Goal: Check status: Check status

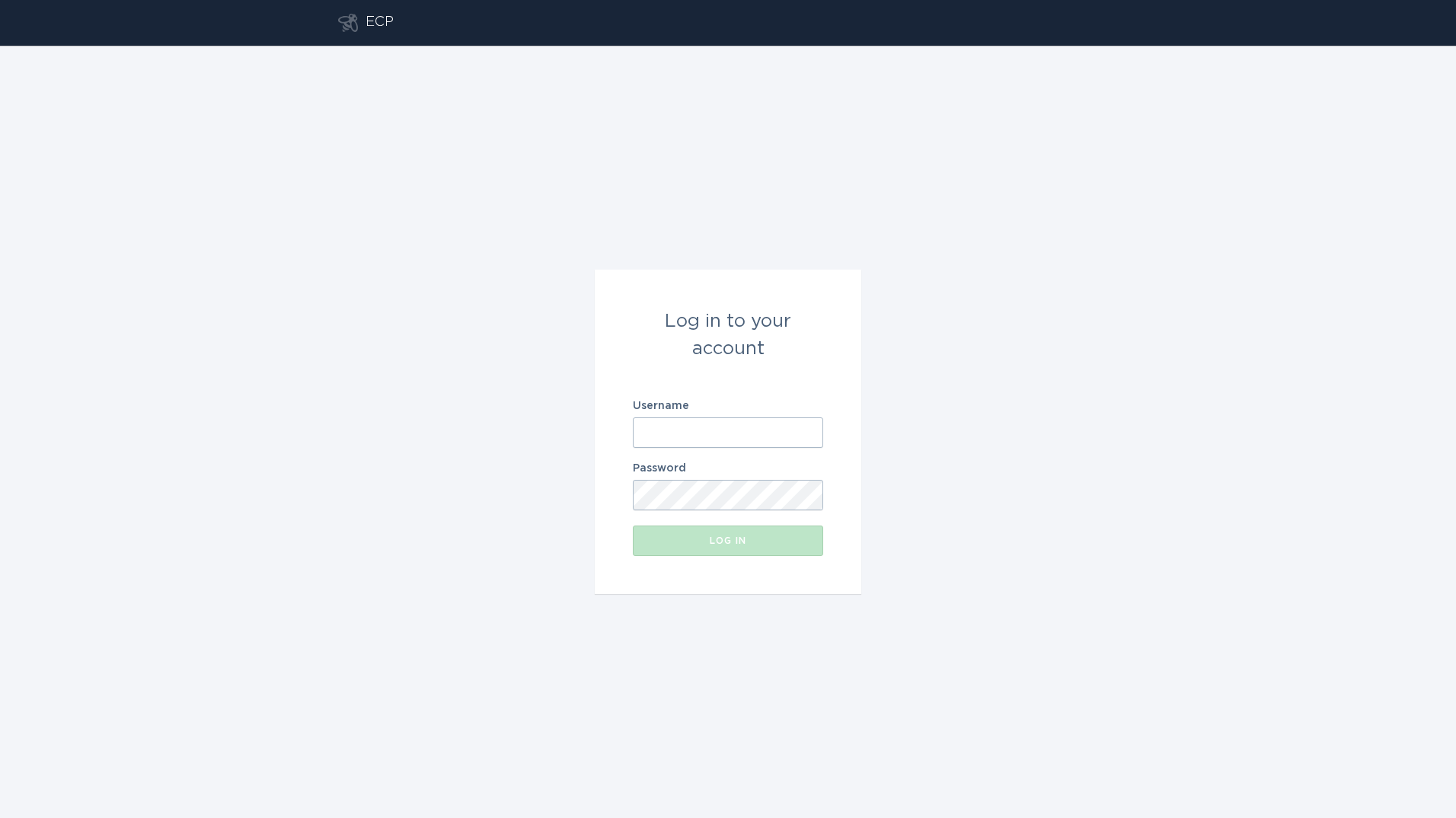
click at [692, 420] on input "Username" at bounding box center [728, 433] width 191 height 30
type input "[PERSON_NAME][EMAIL_ADDRESS][PERSON_NAME][DOMAIN_NAME]"
click at [633, 525] on button "Log in" at bounding box center [728, 540] width 191 height 30
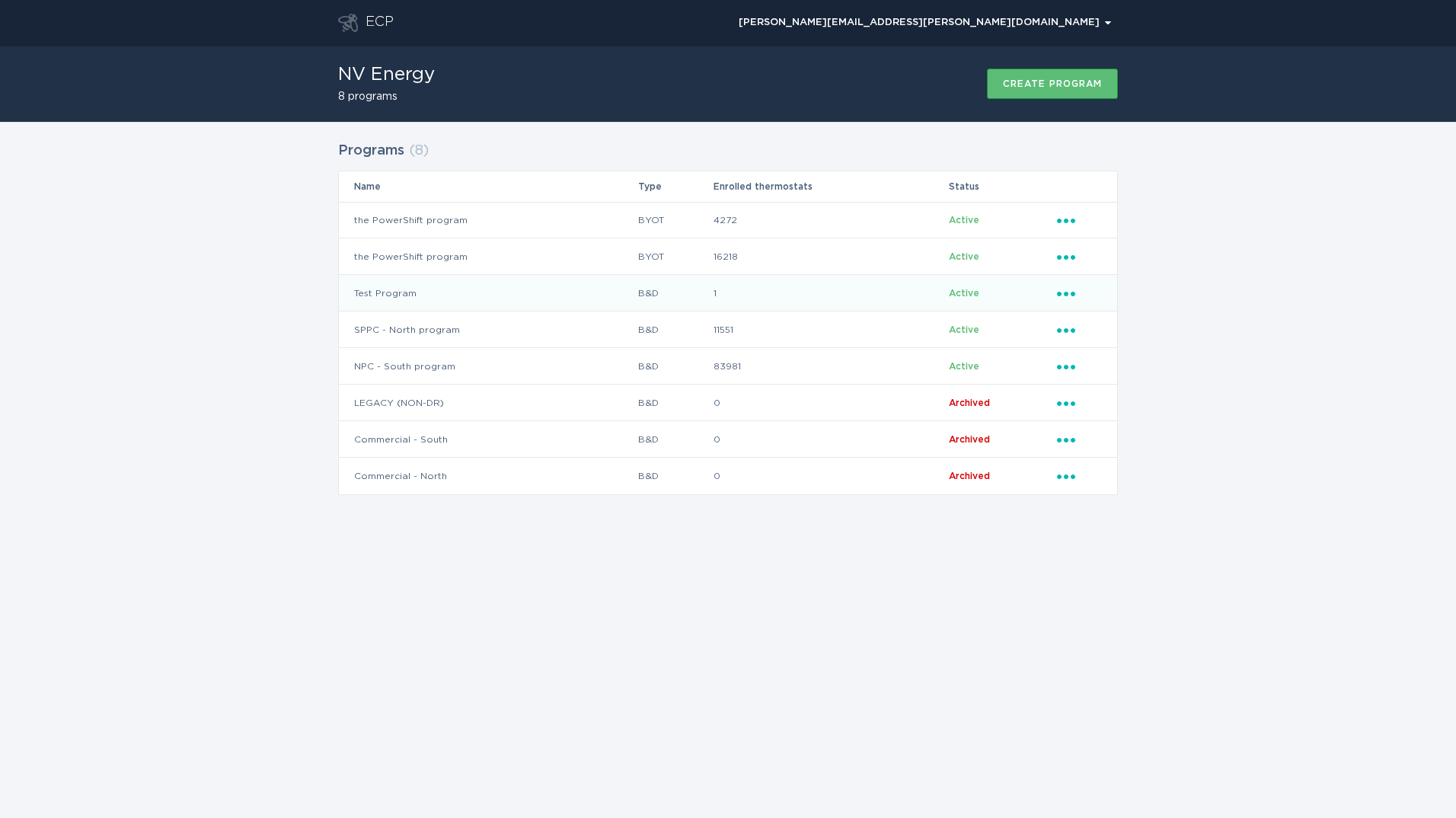
click at [506, 298] on td "Test Program" at bounding box center [488, 294] width 298 height 37
click at [478, 294] on td "Test Program" at bounding box center [488, 294] width 298 height 37
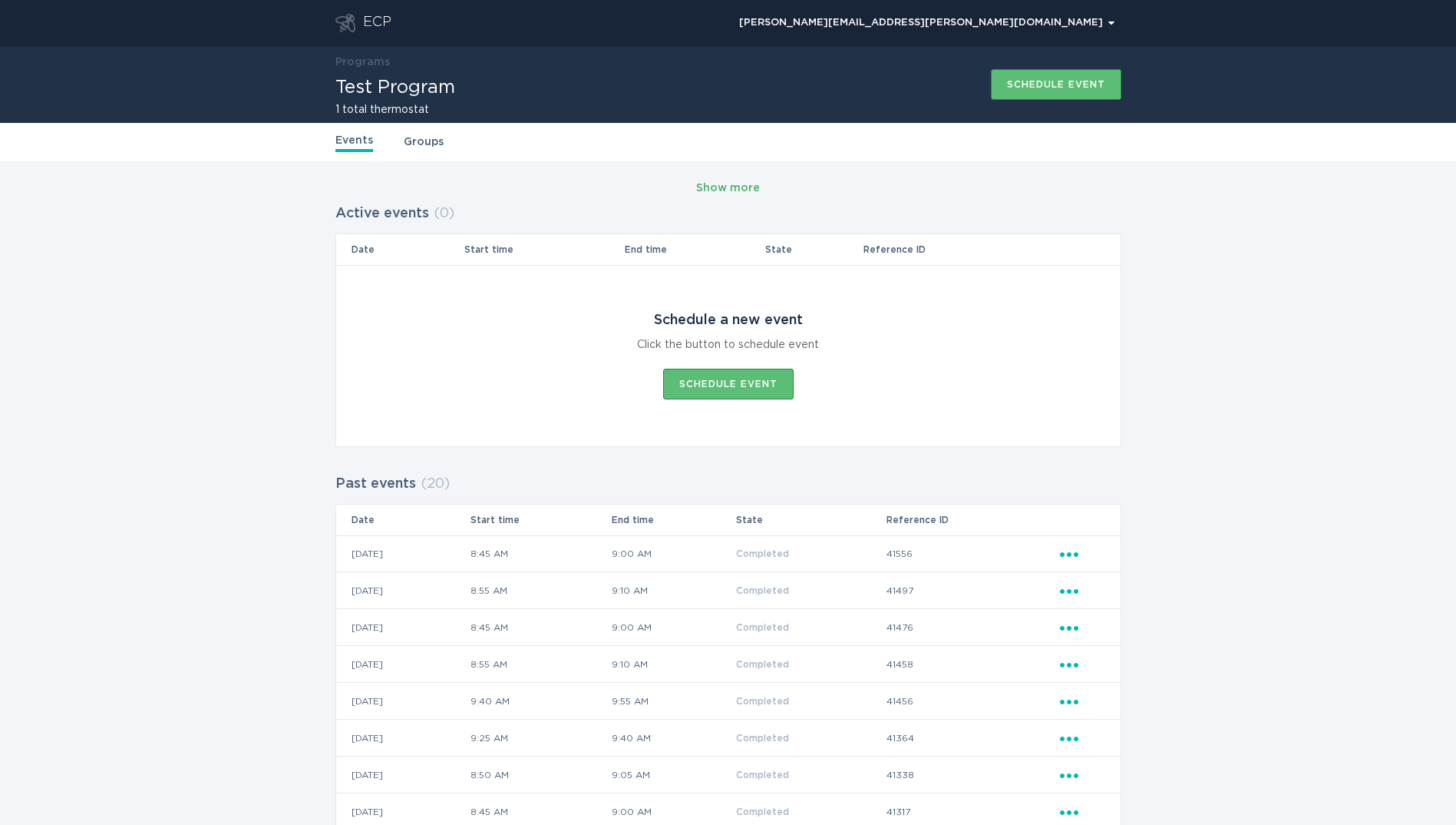
click at [732, 187] on div "Show more" at bounding box center [728, 188] width 64 height 17
click at [363, 30] on div "ECP" at bounding box center [376, 23] width 28 height 19
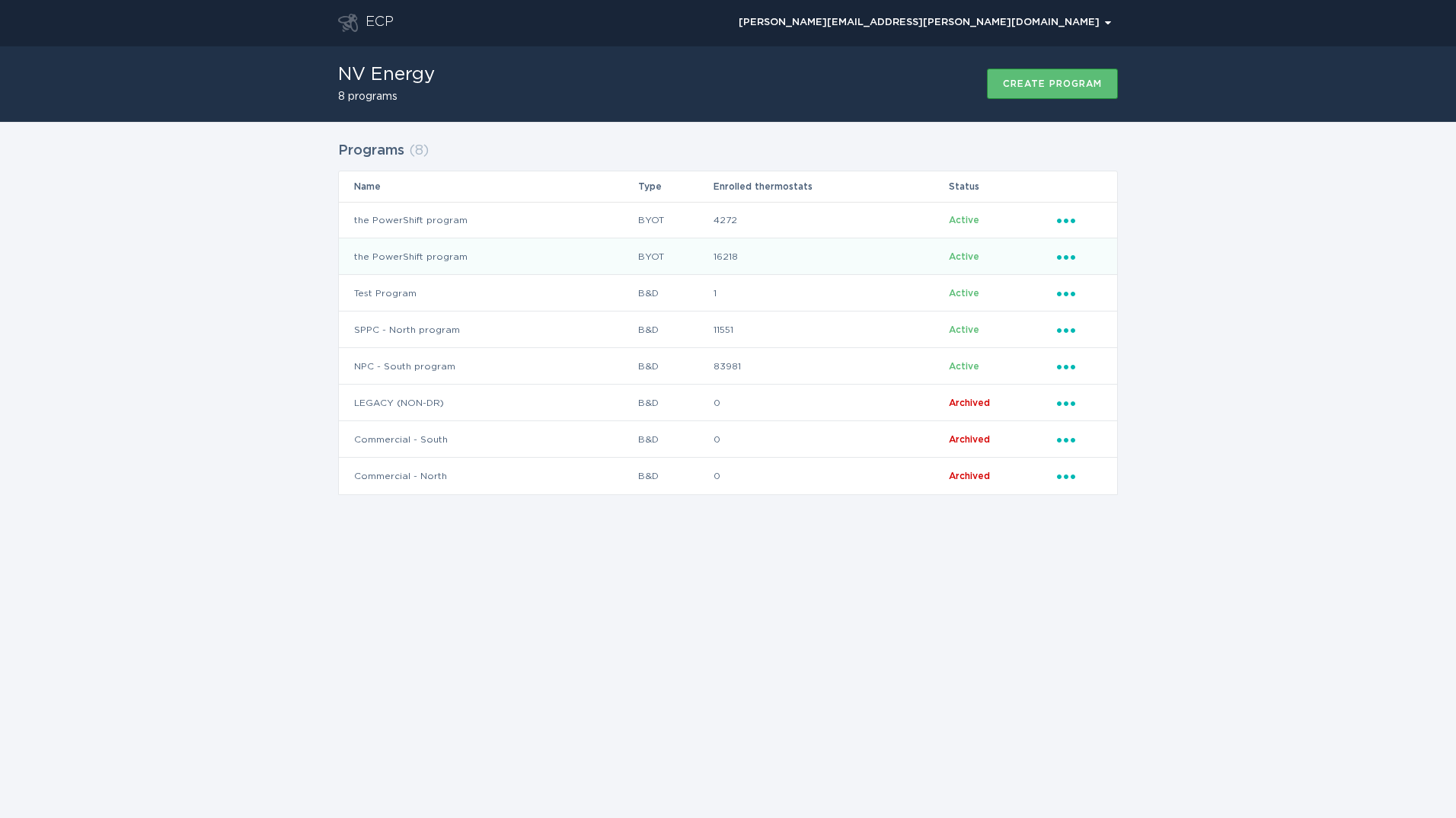
click at [437, 267] on td "the PowerShift program" at bounding box center [488, 257] width 298 height 37
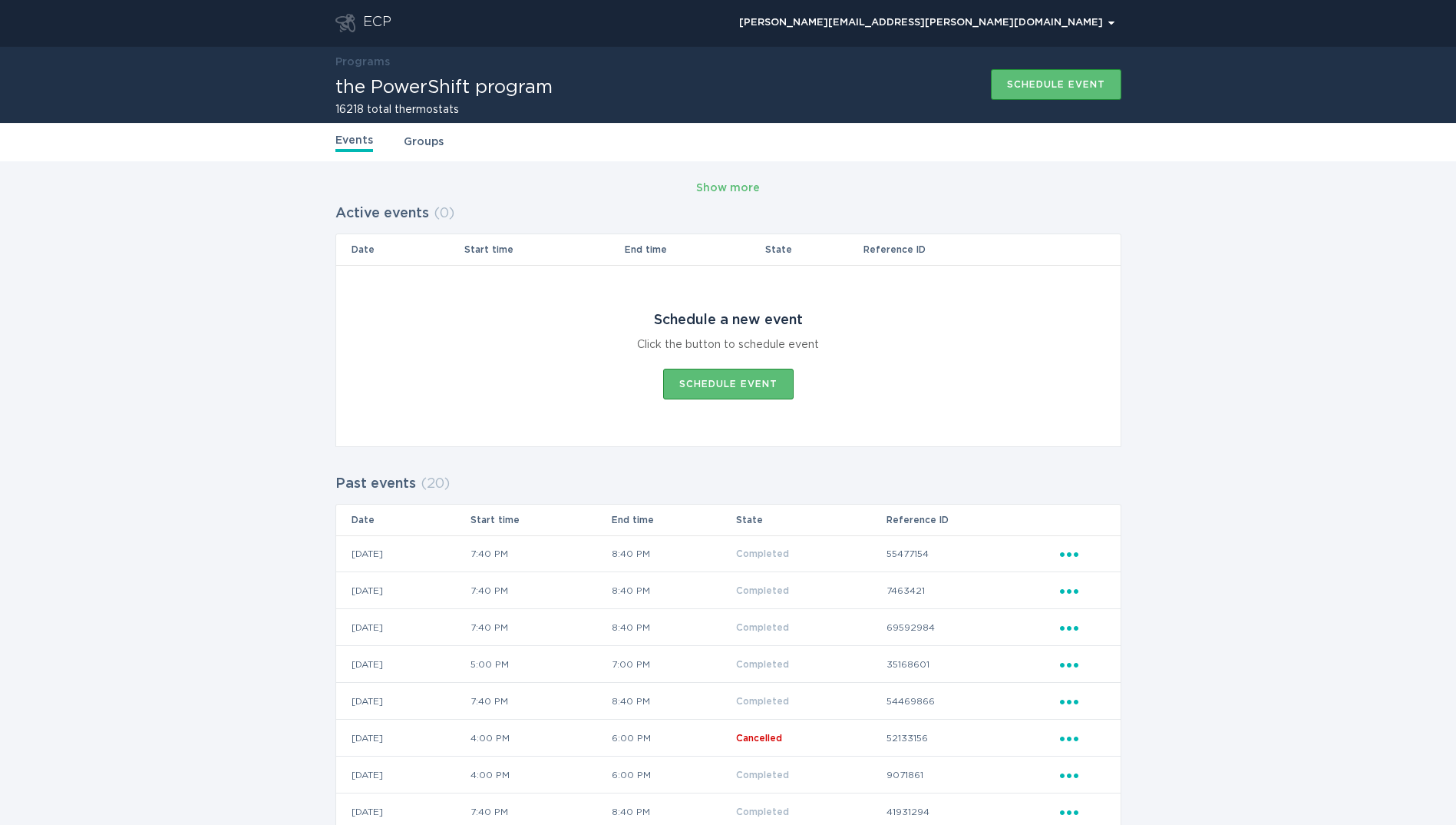
click at [382, 25] on div "ECP" at bounding box center [376, 23] width 28 height 19
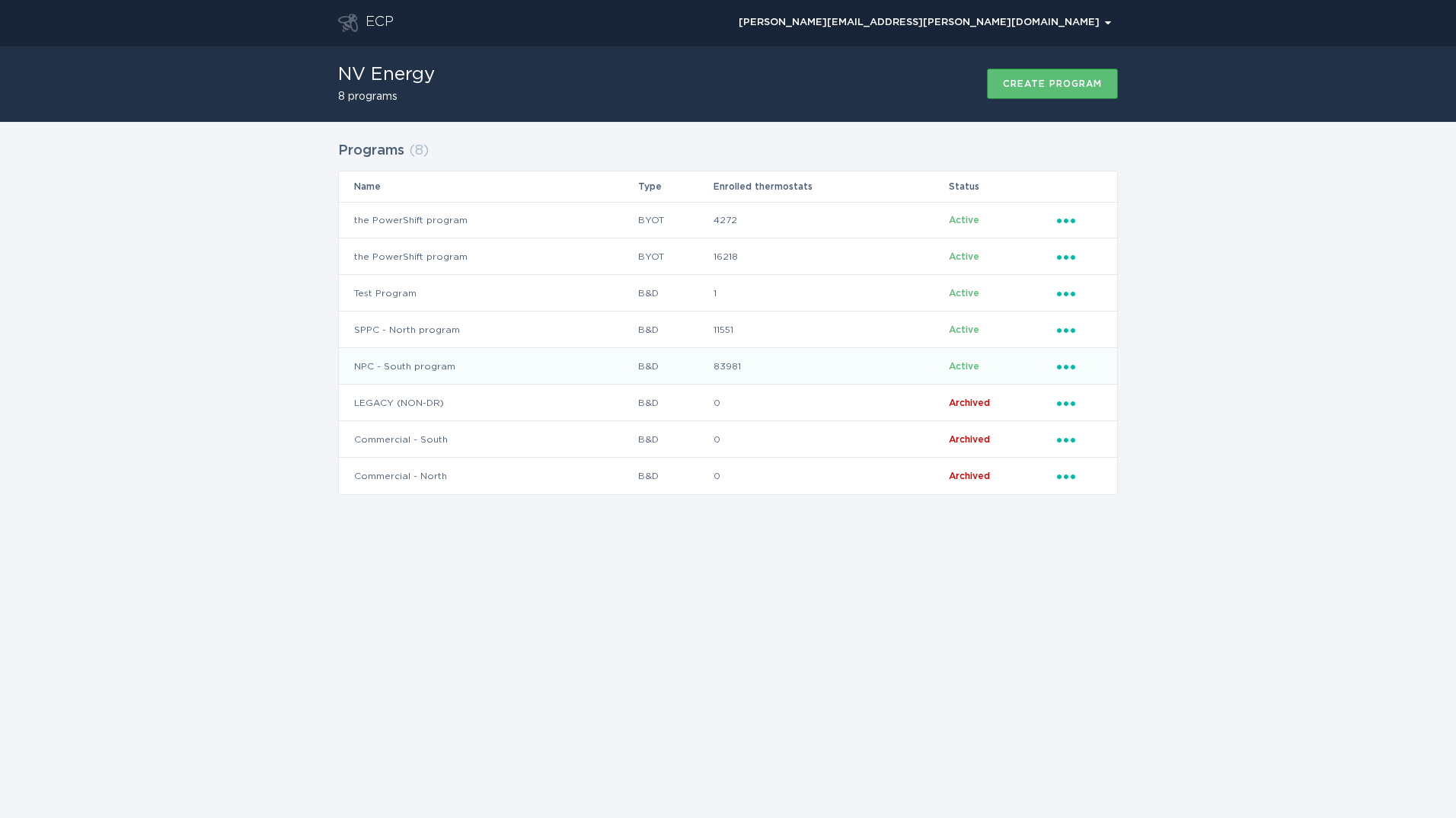
click at [462, 371] on td "NPC - South program" at bounding box center [488, 366] width 298 height 37
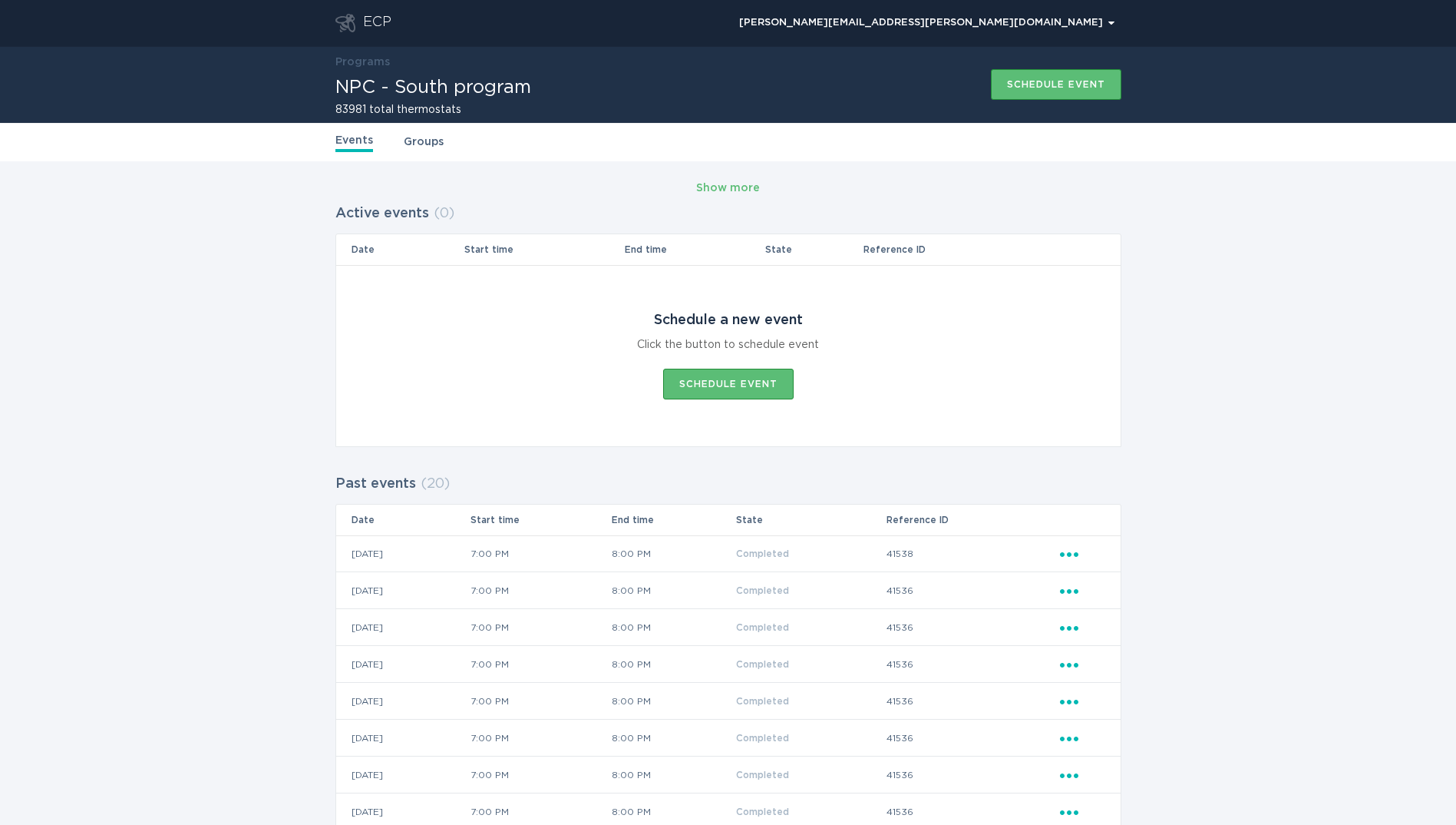
click at [368, 23] on div "ECP" at bounding box center [376, 23] width 28 height 19
